Goal: Use online tool/utility

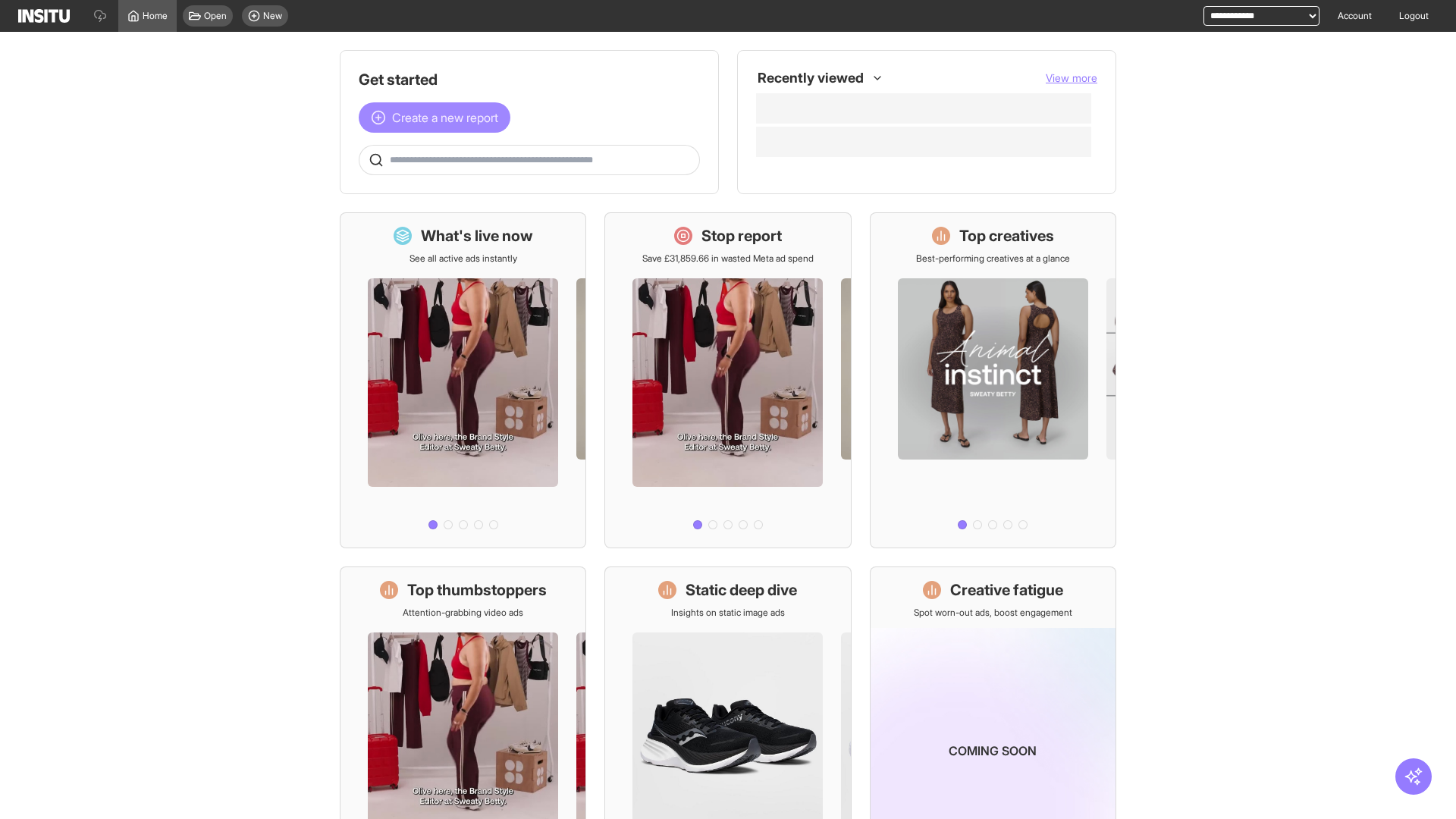
click at [439, 118] on span "Create a new report" at bounding box center [445, 118] width 106 height 18
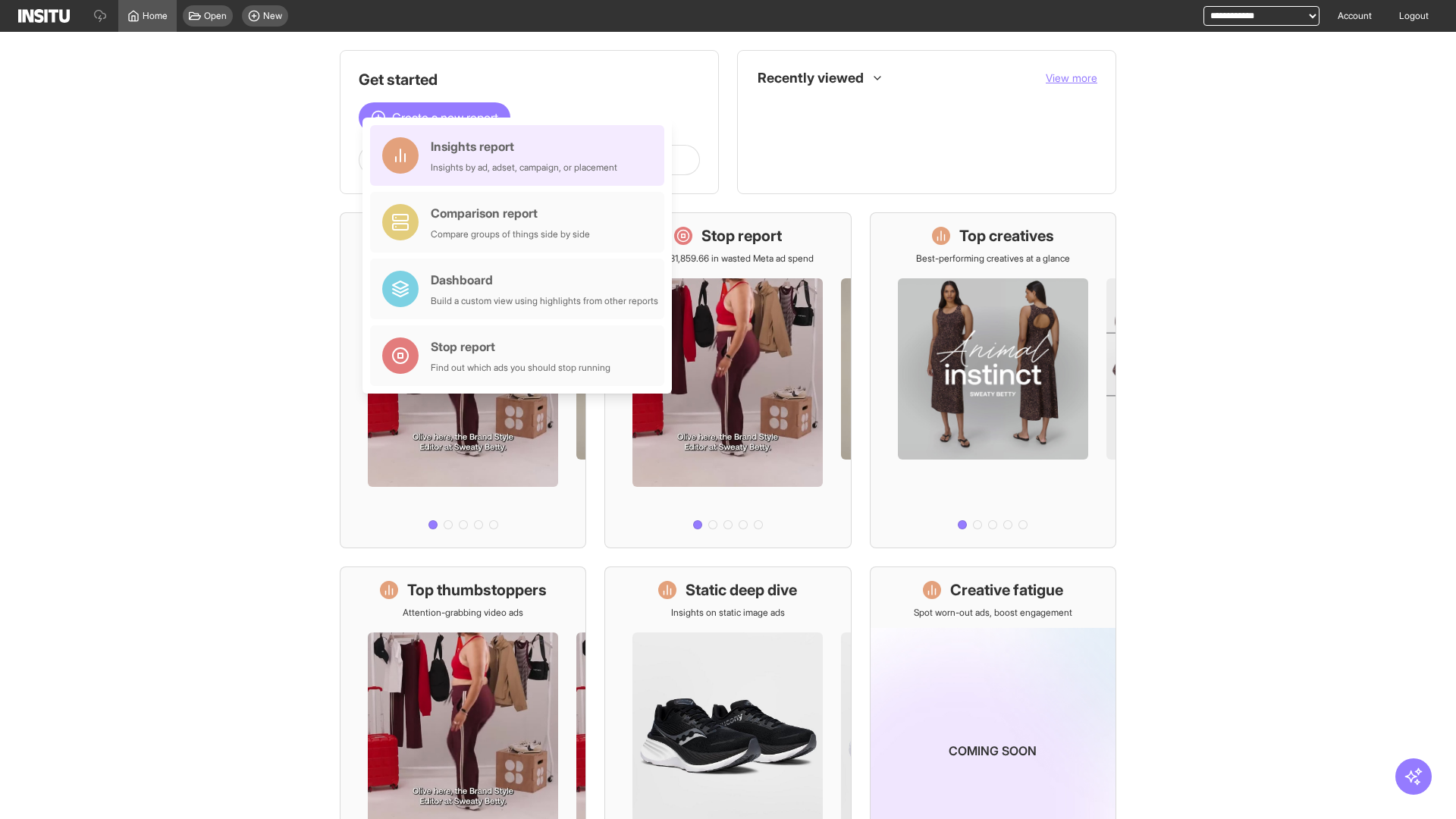
click at [521, 155] on div "Insights report Insights by ad, adset, campaign, or placement" at bounding box center [524, 155] width 187 height 36
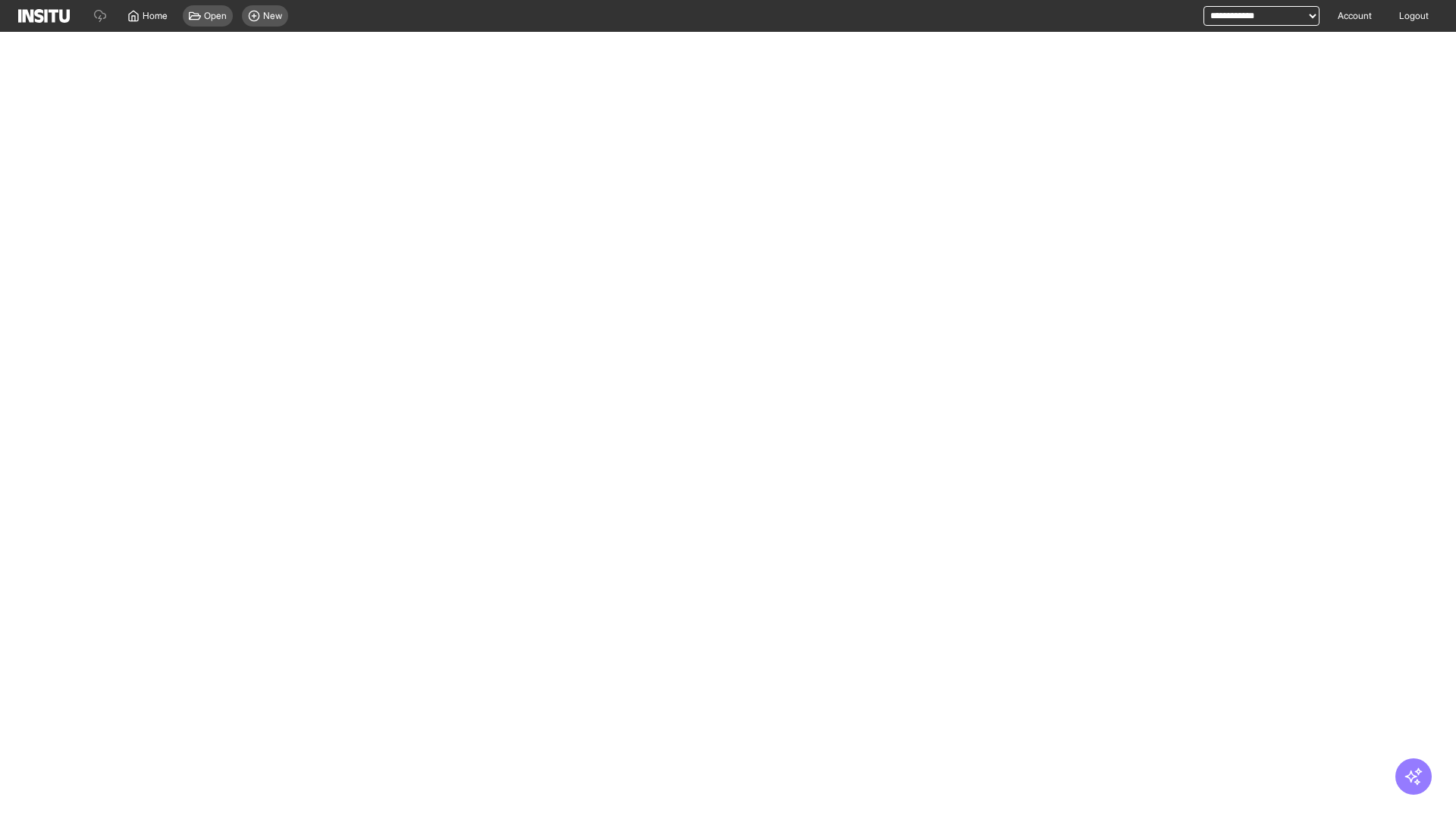
select select "**"
